Goal: Navigation & Orientation: Find specific page/section

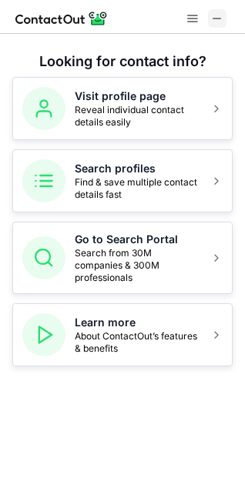
click at [215, 18] on span at bounding box center [217, 18] width 12 height 12
